Goal: Navigation & Orientation: Understand site structure

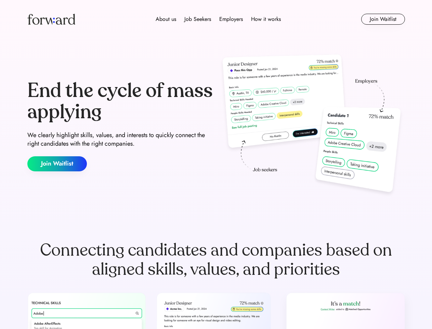
click at [216, 164] on div "End the cycle of mass applying We clearly highlight skills, values, and interes…" at bounding box center [216, 125] width 378 height 147
click at [216, 19] on div "About us Job Seekers Employers How it works" at bounding box center [219, 19] width 270 height 8
click at [51, 19] on img at bounding box center [51, 19] width 48 height 11
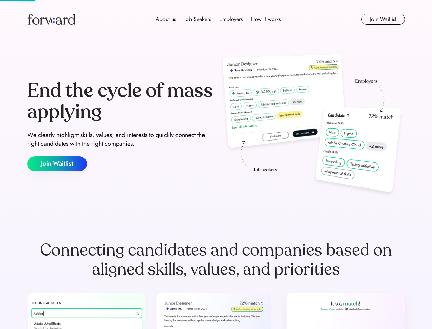
click at [218, 19] on div "About us Job Seekers Employers How it works" at bounding box center [219, 19] width 270 height 8
click at [166, 19] on div "About us" at bounding box center [166, 19] width 21 height 8
click at [198, 19] on div "Job Seekers" at bounding box center [197, 19] width 27 height 8
click at [231, 19] on div "Employers" at bounding box center [231, 19] width 24 height 8
click at [266, 19] on div "How it works" at bounding box center [266, 19] width 30 height 8
